Goal: Task Accomplishment & Management: Manage account settings

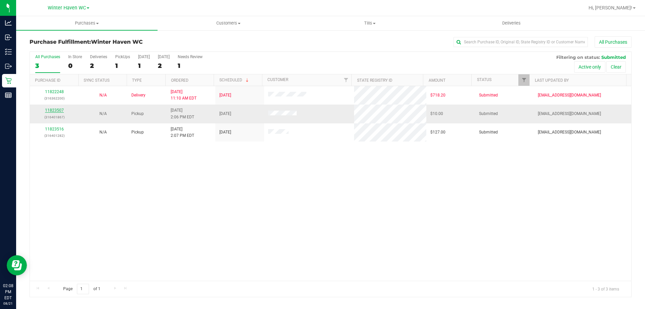
click at [62, 111] on link "11823507" at bounding box center [54, 110] width 19 height 5
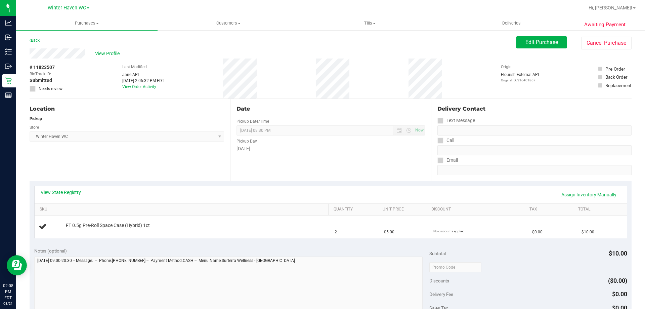
click at [71, 197] on div "View State Registry Assign Inventory Manually" at bounding box center [331, 194] width 580 height 11
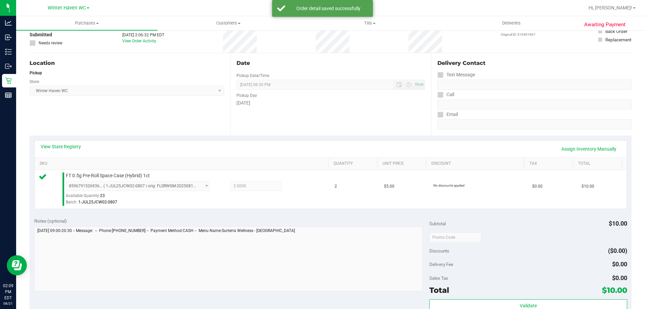
scroll to position [202, 0]
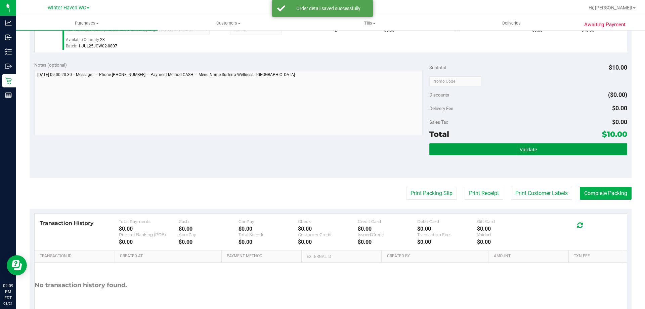
click at [498, 152] on button "Validate" at bounding box center [528, 149] width 198 height 12
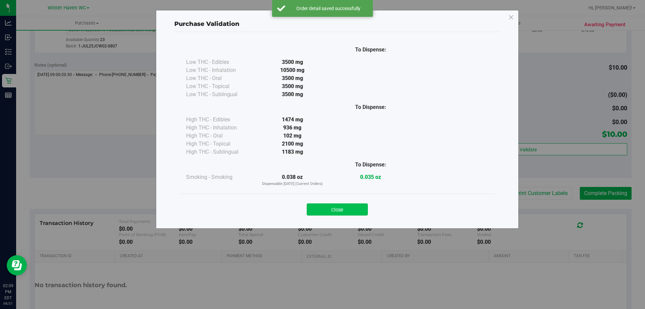
click at [336, 204] on button "Close" at bounding box center [337, 209] width 61 height 12
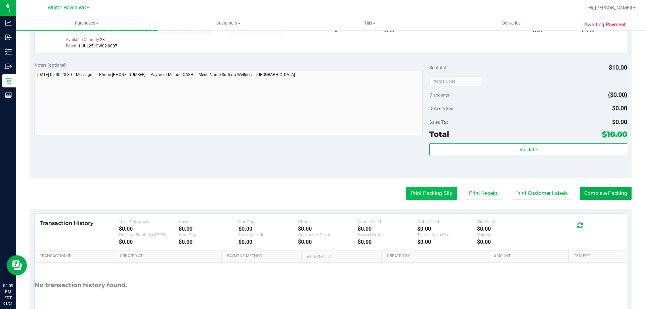
click at [410, 188] on button "Print Packing Slip" at bounding box center [431, 193] width 51 height 13
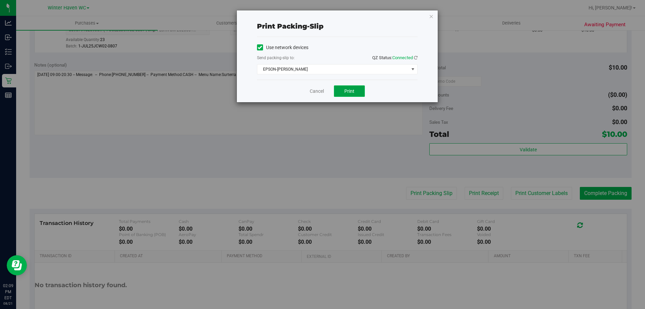
click at [351, 94] on button "Print" at bounding box center [349, 90] width 31 height 11
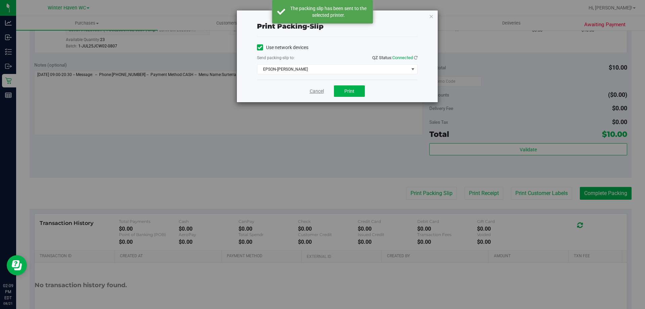
click at [316, 90] on link "Cancel" at bounding box center [317, 91] width 14 height 7
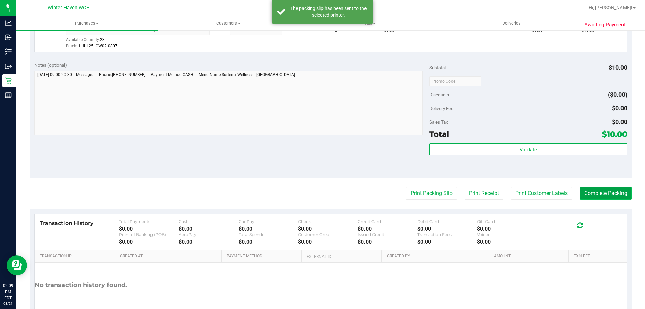
click at [599, 193] on button "Complete Packing" at bounding box center [606, 193] width 52 height 13
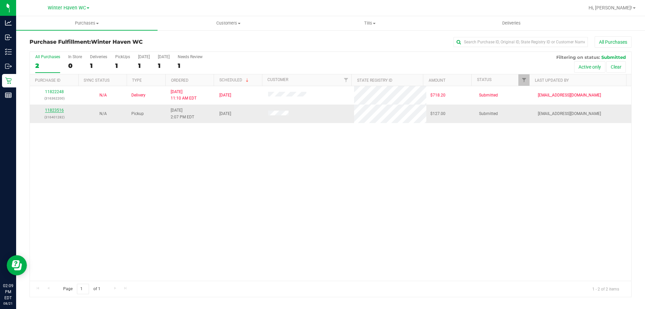
click at [52, 109] on link "11823516" at bounding box center [54, 110] width 19 height 5
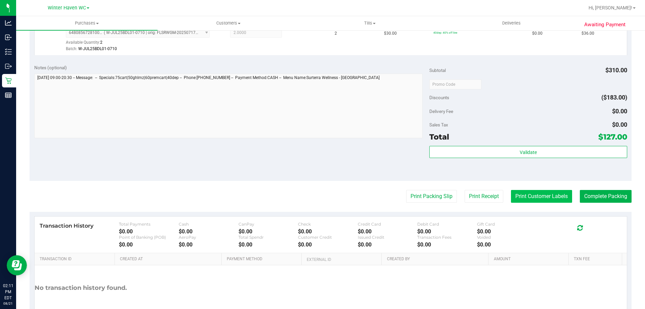
scroll to position [396, 0]
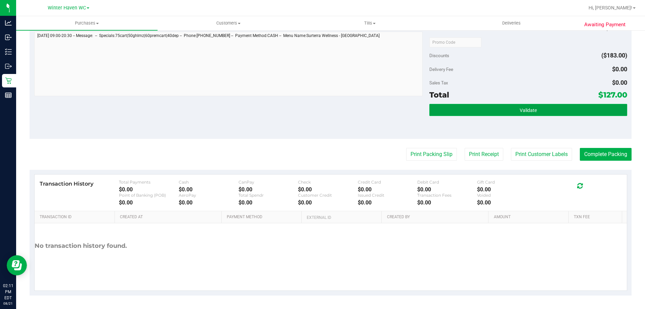
click at [533, 110] on button "Validate" at bounding box center [528, 110] width 198 height 12
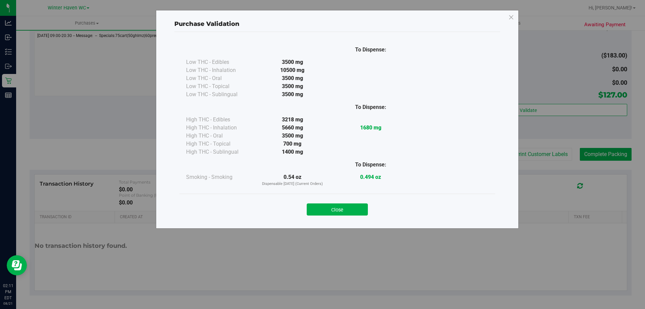
click at [345, 199] on div "Close" at bounding box center [337, 207] width 306 height 17
click at [343, 207] on button "Close" at bounding box center [337, 209] width 61 height 12
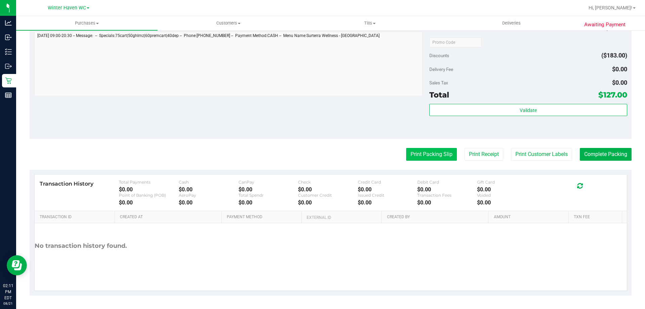
click at [419, 155] on button "Print Packing Slip" at bounding box center [431, 154] width 51 height 13
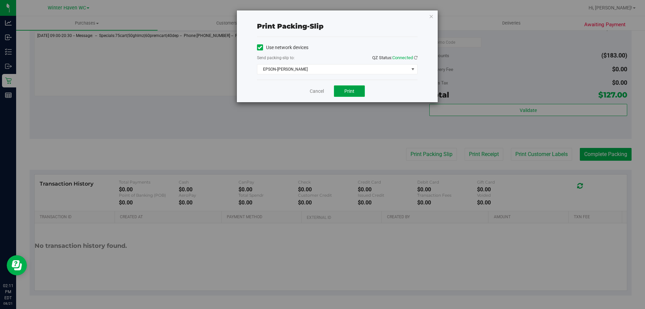
click at [359, 88] on button "Print" at bounding box center [349, 90] width 31 height 11
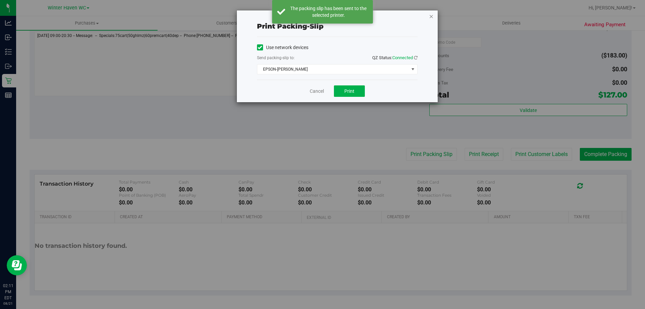
click at [431, 18] on icon "button" at bounding box center [431, 16] width 5 height 8
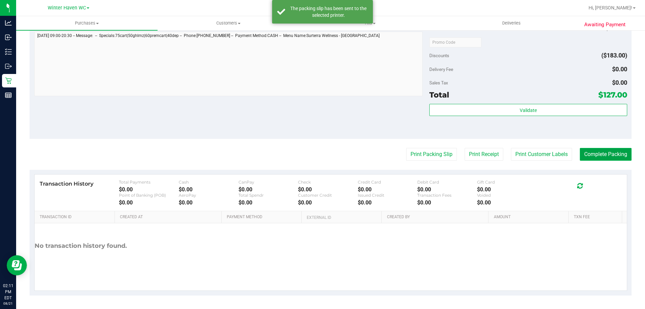
click at [597, 155] on button "Complete Packing" at bounding box center [606, 154] width 52 height 13
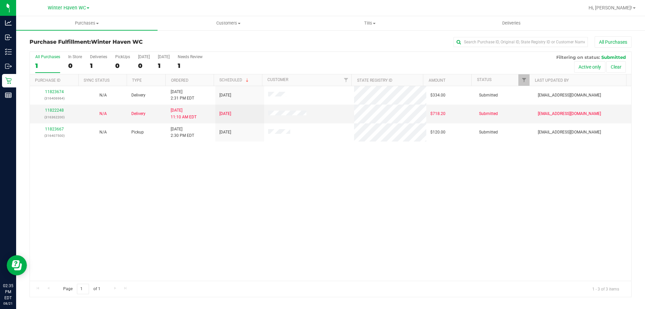
click at [53, 133] on p "(316407500)" at bounding box center [54, 135] width 41 height 6
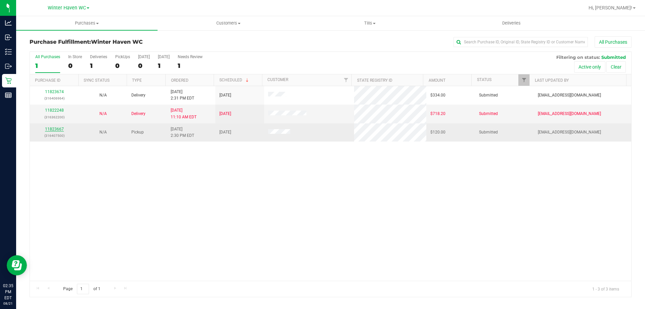
click at [49, 130] on link "11823667" at bounding box center [54, 129] width 19 height 5
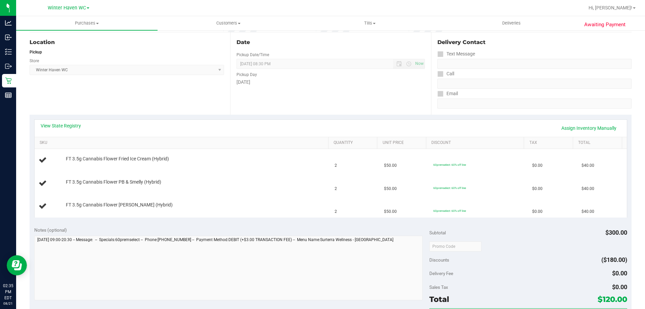
scroll to position [67, 0]
click at [67, 125] on link "View State Registry" at bounding box center [61, 125] width 40 height 7
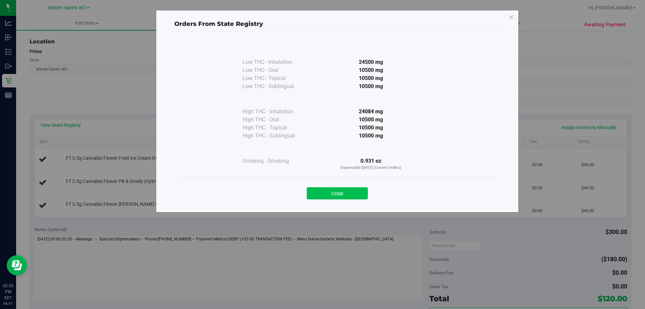
click at [333, 187] on button "Close" at bounding box center [337, 193] width 61 height 12
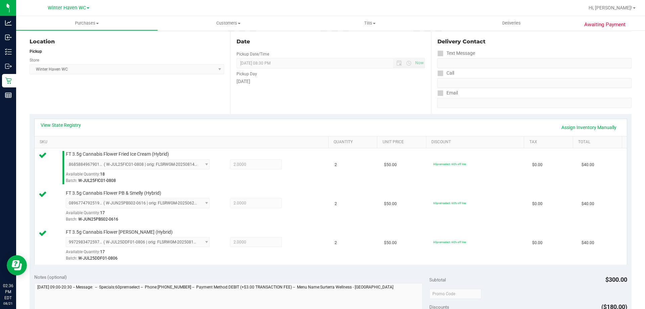
scroll to position [235, 0]
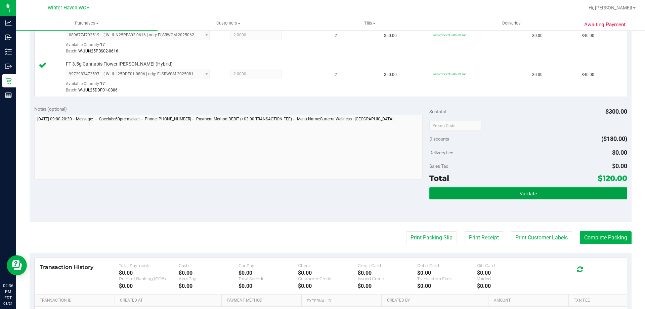
click at [566, 187] on button "Validate" at bounding box center [528, 193] width 198 height 12
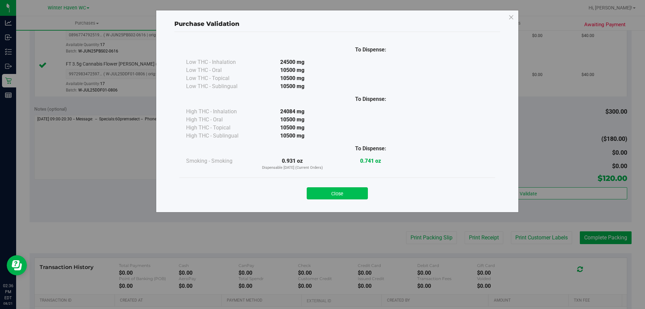
click at [343, 193] on button "Close" at bounding box center [337, 193] width 61 height 12
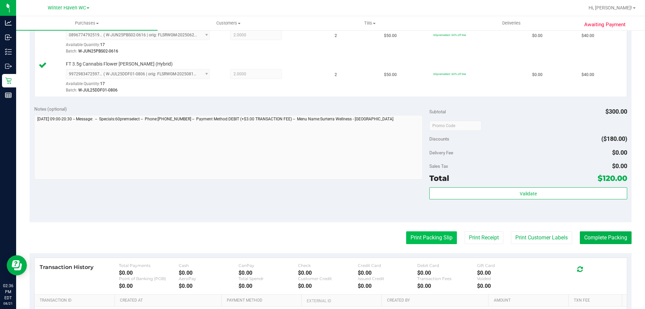
click at [409, 240] on button "Print Packing Slip" at bounding box center [431, 237] width 51 height 13
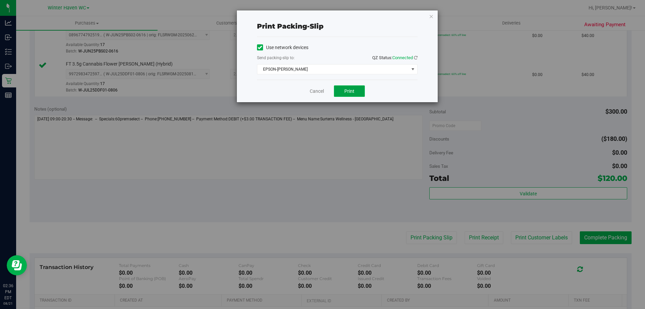
click at [348, 93] on span "Print" at bounding box center [349, 90] width 10 height 5
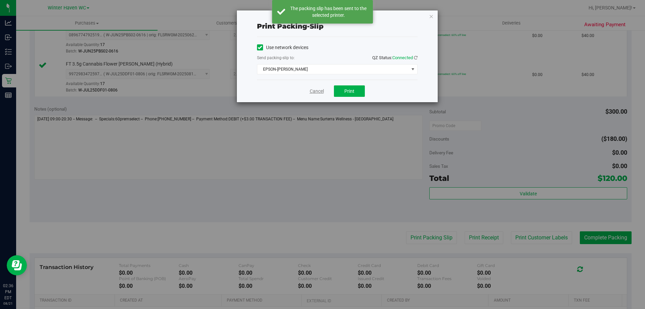
click at [313, 88] on link "Cancel" at bounding box center [317, 91] width 14 height 7
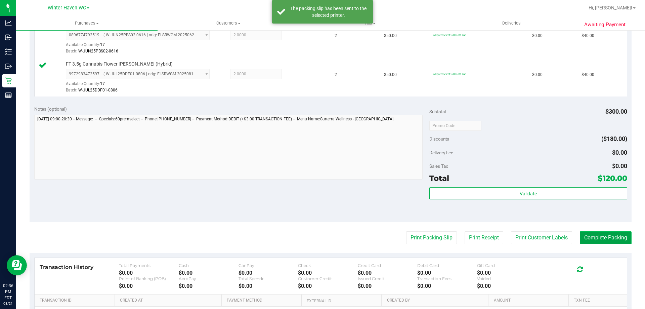
click at [594, 233] on button "Complete Packing" at bounding box center [606, 237] width 52 height 13
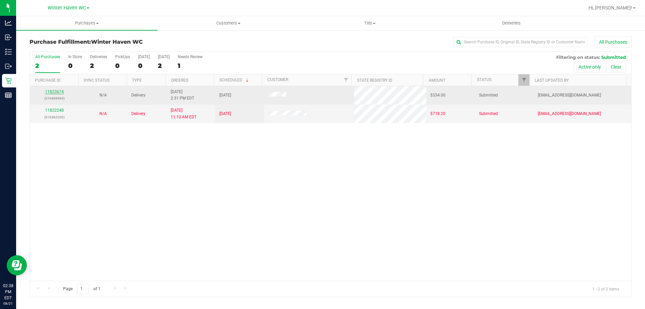
click at [45, 91] on link "11823674" at bounding box center [54, 91] width 19 height 5
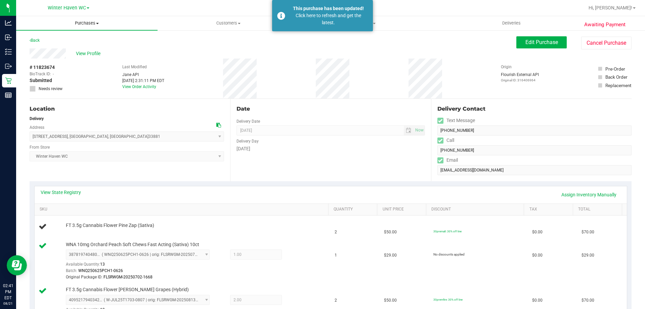
click at [90, 21] on span "Purchases" at bounding box center [86, 23] width 141 height 6
click at [91, 47] on li "Fulfillment" at bounding box center [86, 49] width 141 height 8
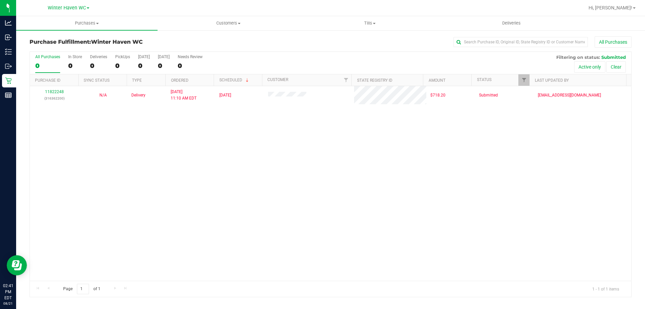
click at [211, 231] on div "11822248 (316362200) N/A Delivery [DATE] 11:10 AM EDT 8/22/2025 $718.20 Submitt…" at bounding box center [330, 183] width 601 height 194
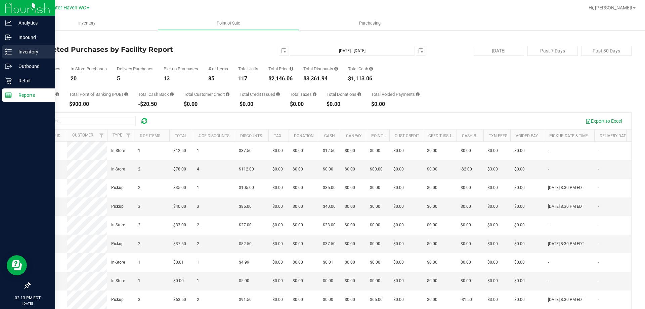
click at [7, 51] on icon at bounding box center [8, 51] width 7 height 7
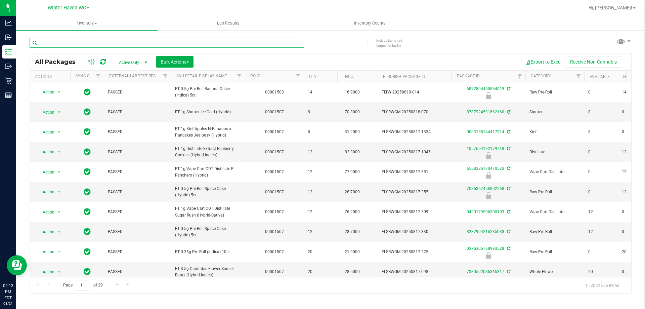
click at [180, 42] on input "text" at bounding box center [167, 43] width 274 height 10
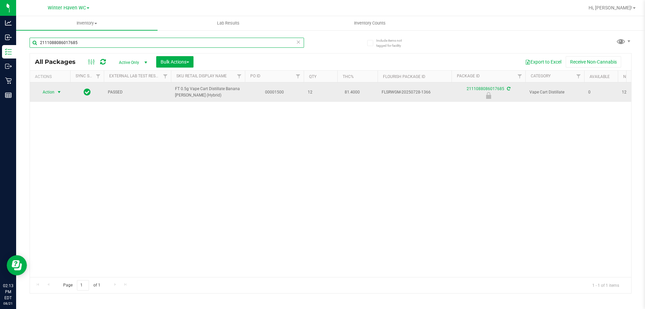
type input "2111088086017685"
click at [51, 90] on span "Action" at bounding box center [46, 91] width 18 height 9
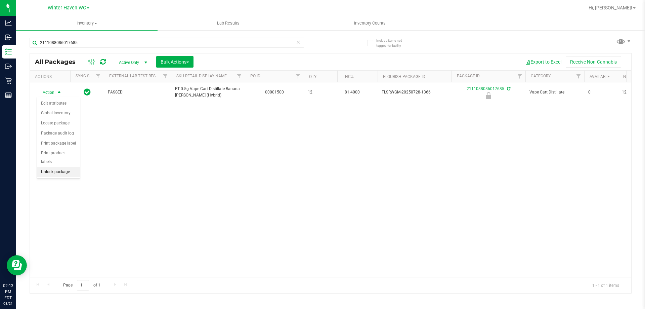
click at [56, 167] on li "Unlock package" at bounding box center [58, 172] width 43 height 10
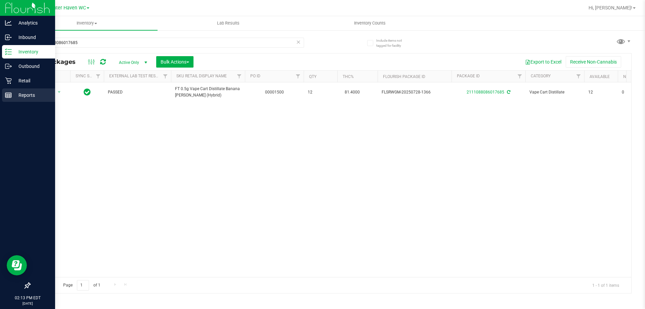
click at [23, 96] on p "Reports" at bounding box center [32, 95] width 40 height 8
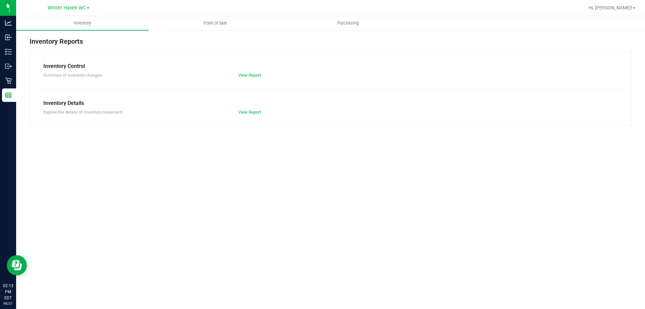
click at [218, 34] on div "Inventory Reports Inventory Control Summary of inventory changes View Report In…" at bounding box center [330, 81] width 629 height 103
click at [217, 28] on uib-tab-heading "Point of Sale" at bounding box center [215, 22] width 132 height 13
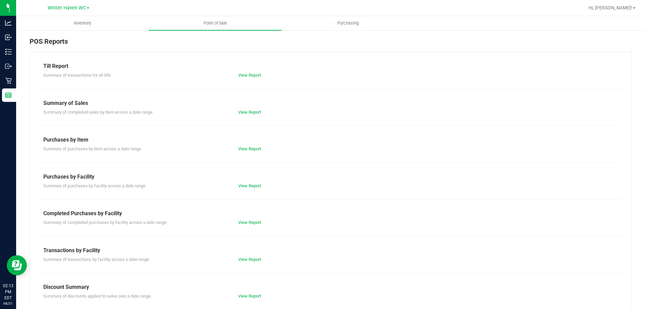
click at [248, 225] on div "View Report" at bounding box center [281, 222] width 97 height 7
click at [248, 220] on link "View Report" at bounding box center [249, 222] width 23 height 5
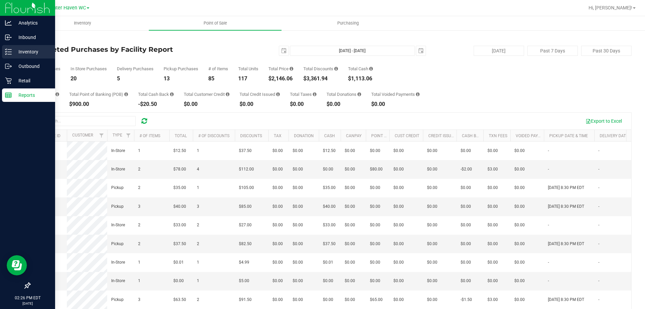
click at [14, 52] on p "Inventory" at bounding box center [32, 52] width 40 height 8
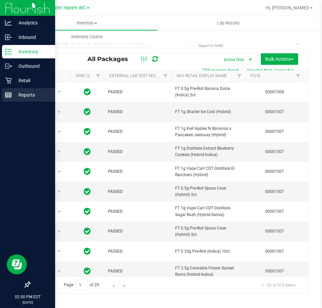
click at [12, 99] on div "Reports" at bounding box center [28, 94] width 53 height 13
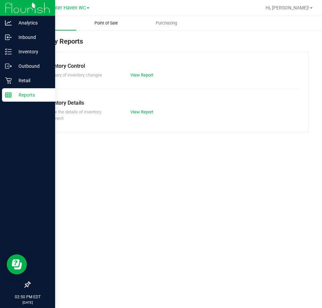
click at [113, 18] on uib-tab-heading "Point of Sale" at bounding box center [106, 22] width 59 height 13
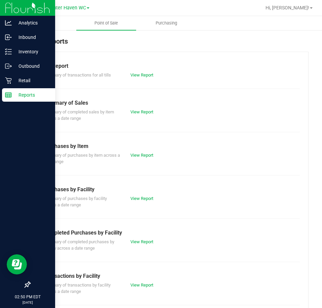
click at [143, 245] on div "View Report" at bounding box center [147, 242] width 44 height 7
click at [147, 240] on link "View Report" at bounding box center [141, 241] width 23 height 5
